Goal: Task Accomplishment & Management: Manage account settings

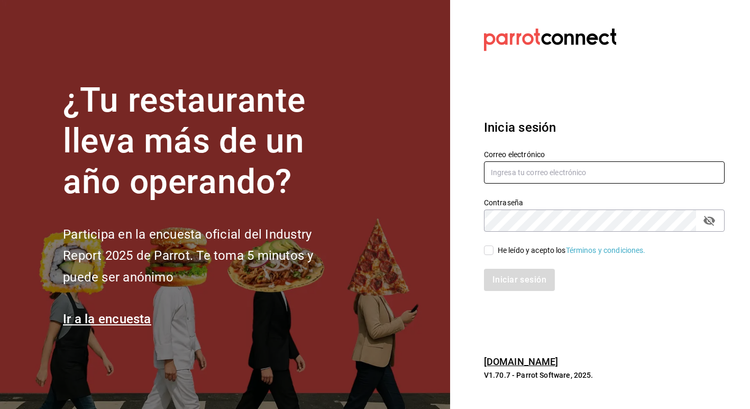
click at [598, 175] on input "text" at bounding box center [604, 172] width 241 height 22
type input "[EMAIL_ADDRESS][DOMAIN_NAME]"
click at [707, 224] on icon "passwordField" at bounding box center [709, 220] width 13 height 13
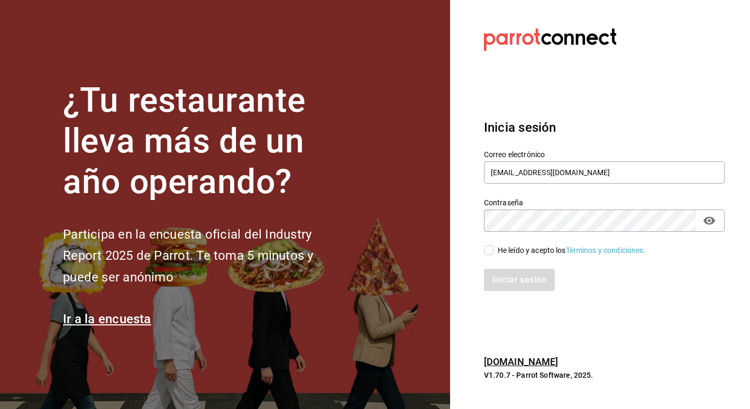
click at [517, 278] on div "Iniciar sesión" at bounding box center [604, 280] width 241 height 22
click at [486, 251] on input "He leído y acepto los Términos y condiciones." at bounding box center [489, 250] width 10 height 10
checkbox input "true"
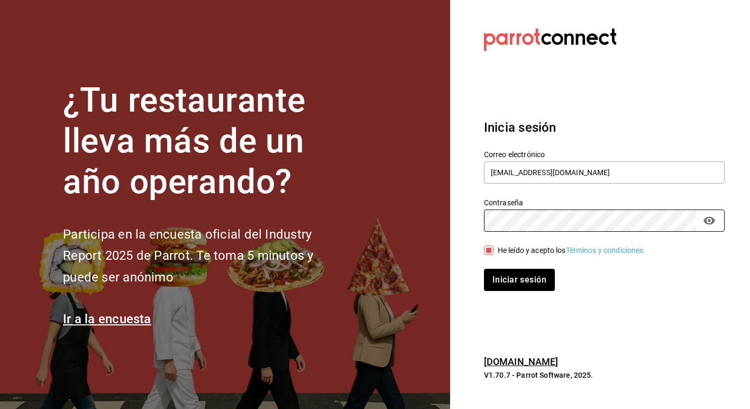
click at [507, 314] on section "Datos incorrectos. Verifica que tu Correo o Contraseña estén bien escritos. Ini…" at bounding box center [600, 204] width 300 height 409
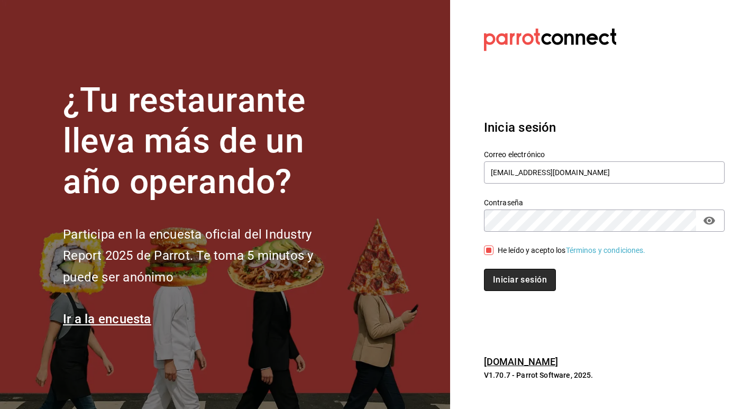
click at [523, 278] on button "Iniciar sesión" at bounding box center [520, 280] width 72 height 22
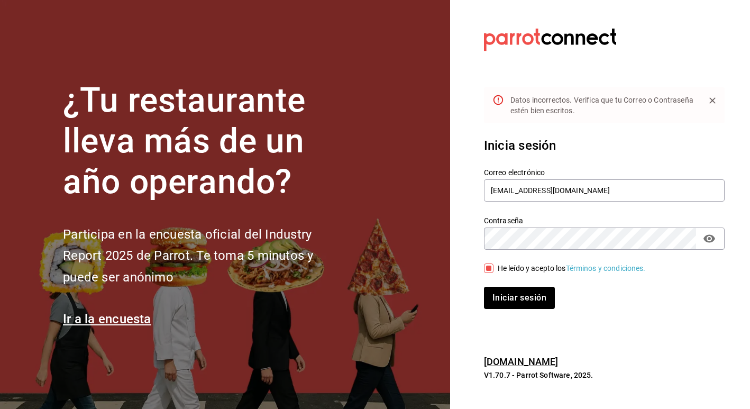
click at [484, 287] on button "Iniciar sesión" at bounding box center [519, 298] width 71 height 22
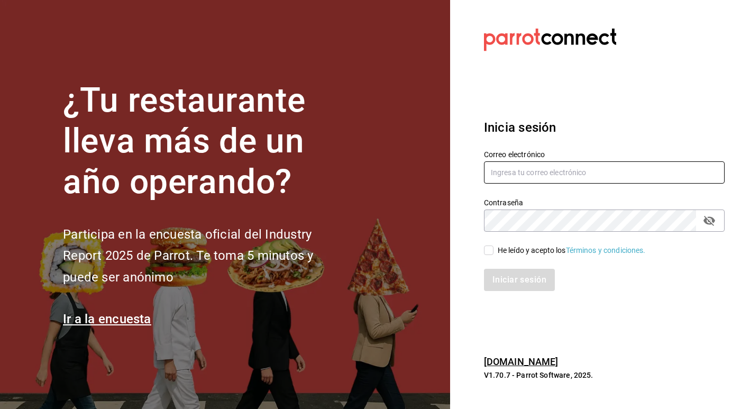
click at [581, 166] on input "text" at bounding box center [604, 172] width 241 height 22
type input "[EMAIL_ADDRESS][DOMAIN_NAME]"
